Goal: Transaction & Acquisition: Download file/media

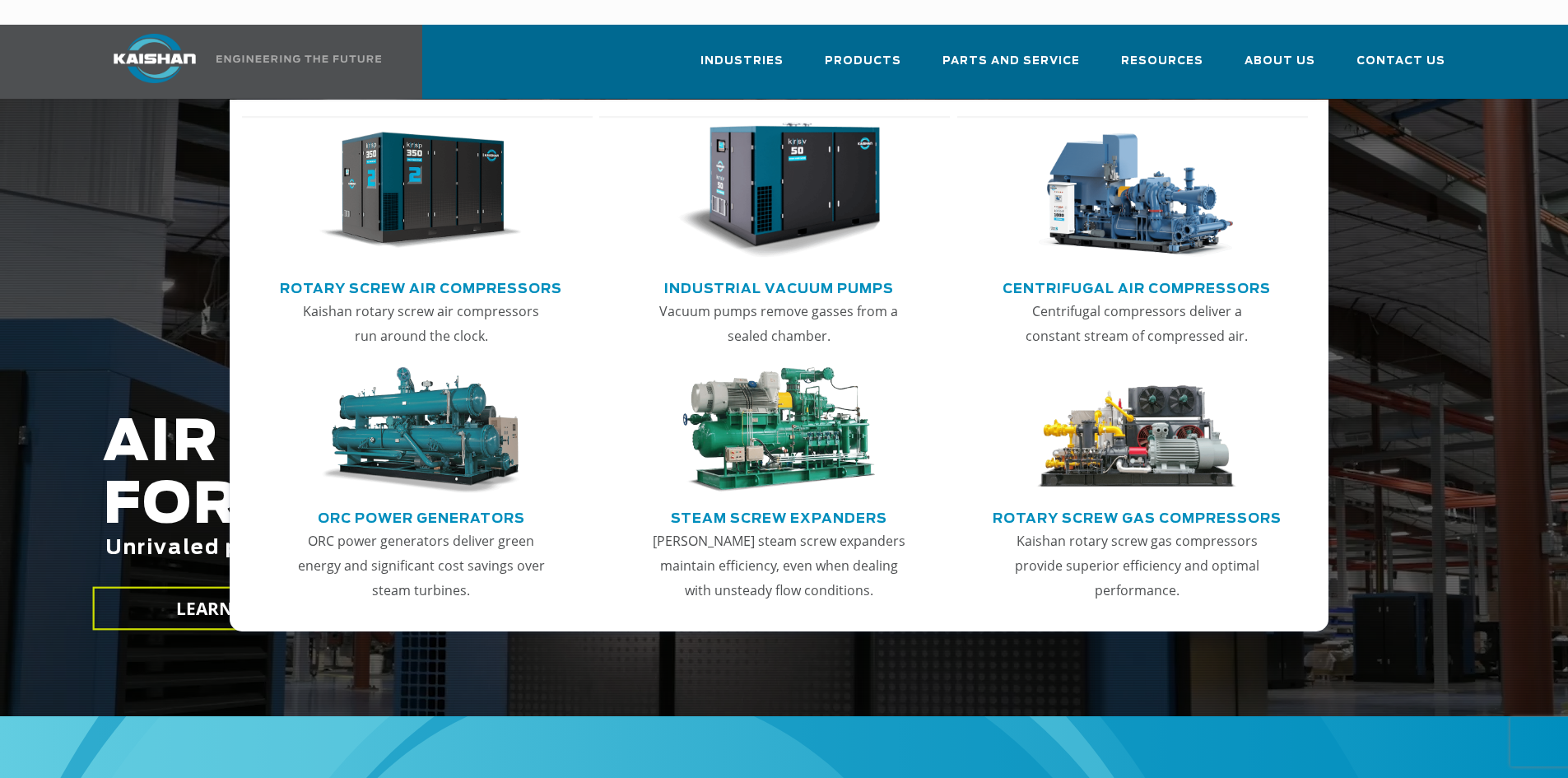
click at [383, 274] on link "Rotary Screw Air Compressors" at bounding box center [421, 286] width 282 height 25
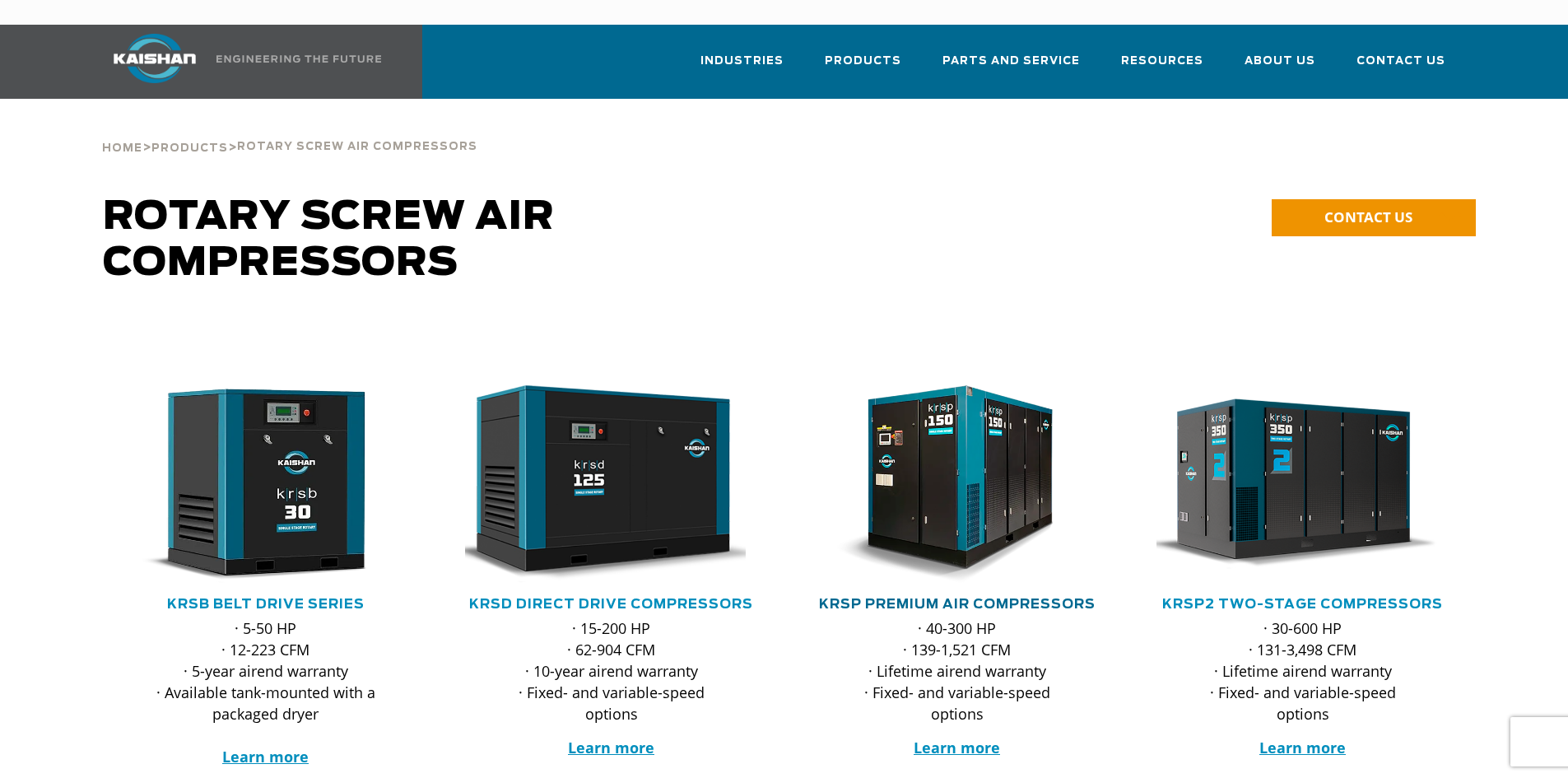
click at [890, 598] on link "KRSP Premium Air Compressors" at bounding box center [958, 605] width 277 height 13
click at [1270, 598] on link "KRSP2 Two-Stage Compressors" at bounding box center [1303, 605] width 280 height 13
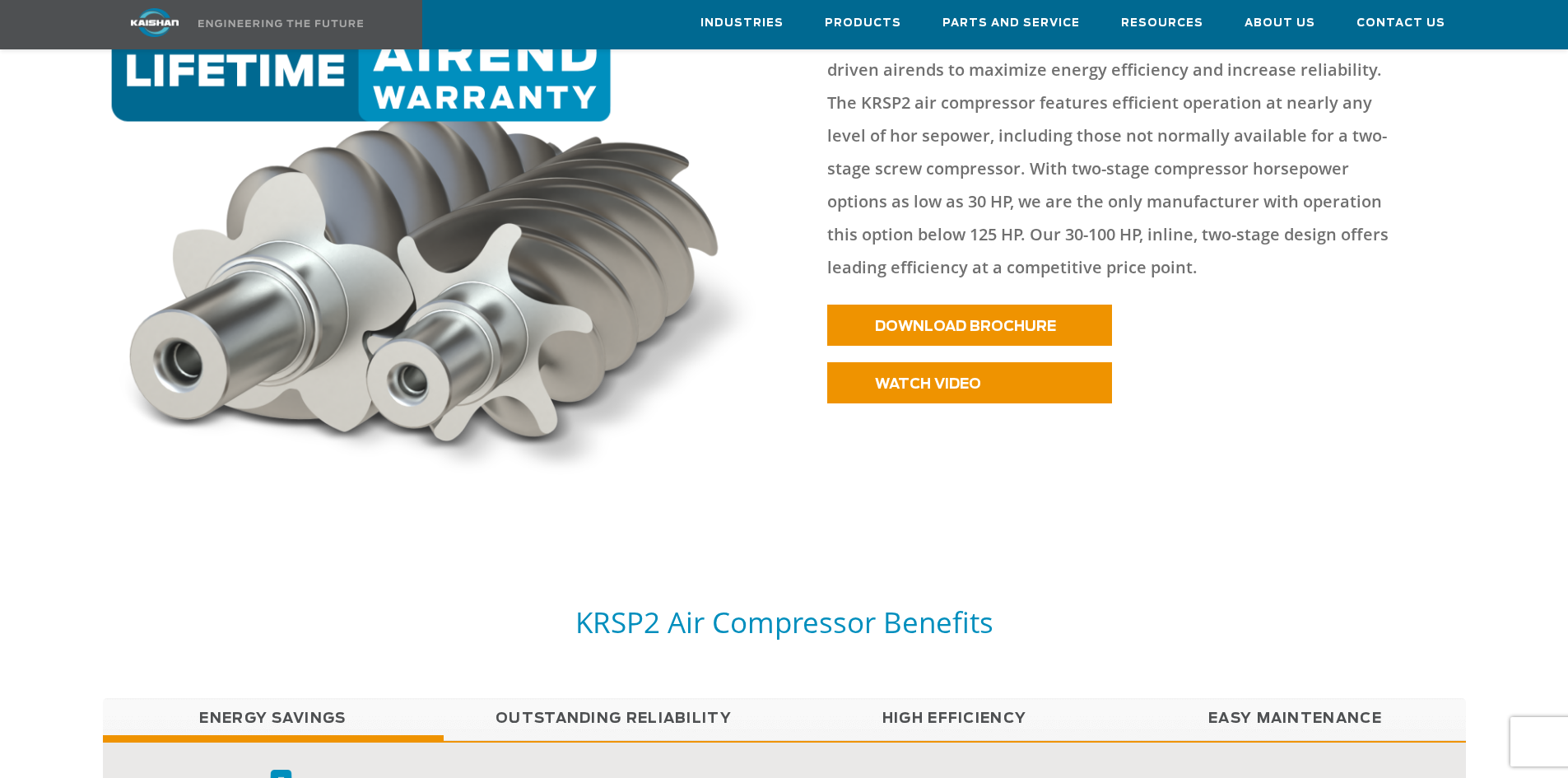
scroll to position [906, 0]
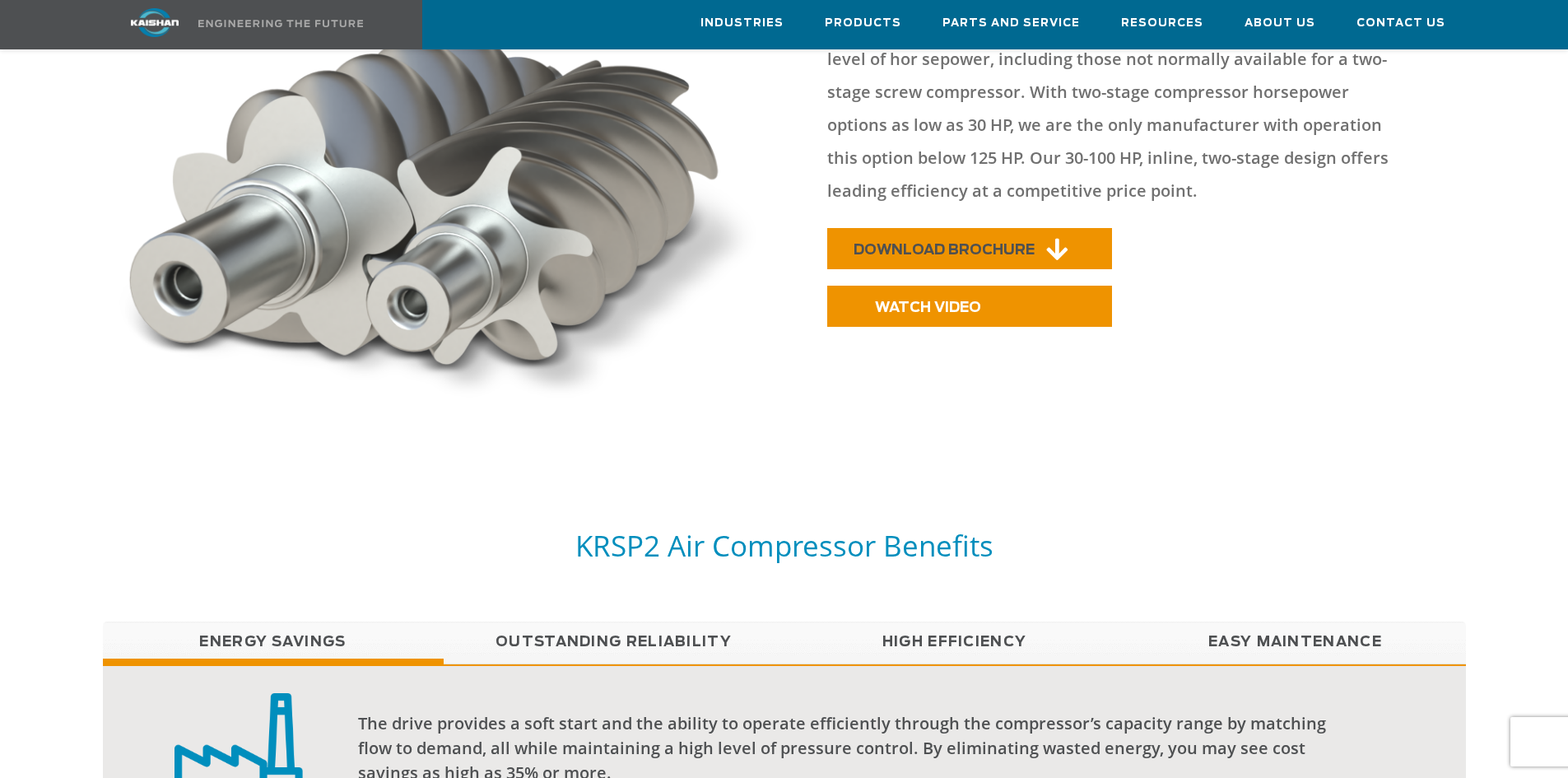
click at [959, 243] on span "DOWNLOAD BROCHURE" at bounding box center [944, 249] width 181 height 14
